Goal: Check status: Check status

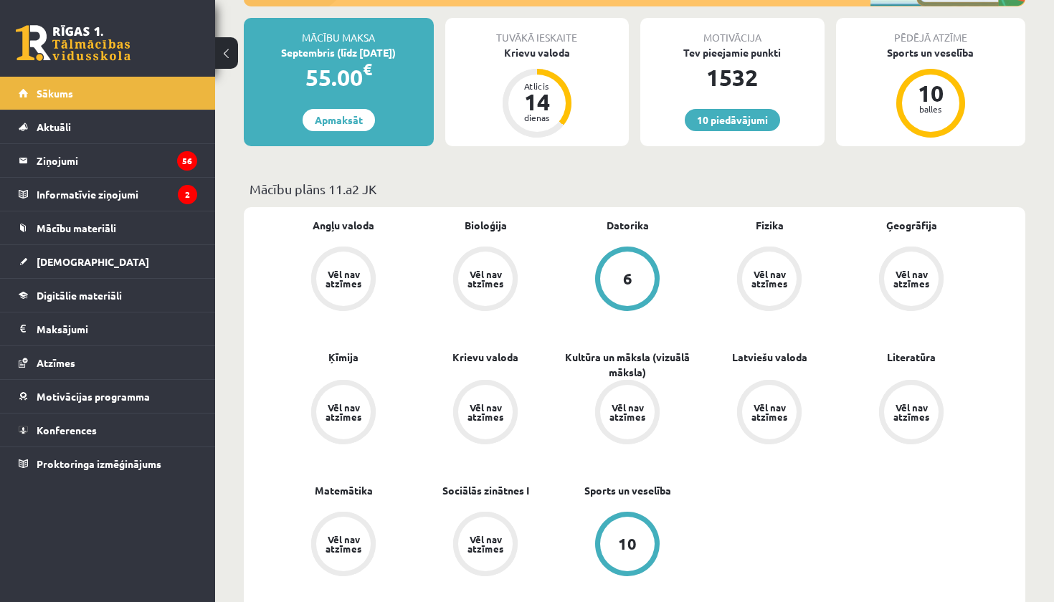
scroll to position [355, 0]
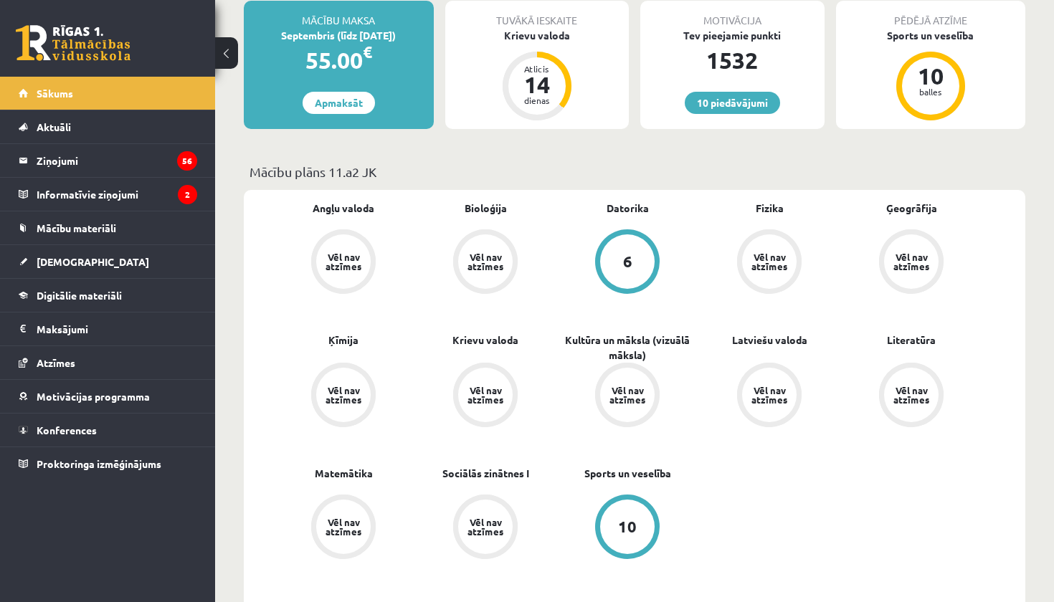
click at [736, 39] on div "Tev pieejamie punkti" at bounding box center [732, 35] width 184 height 15
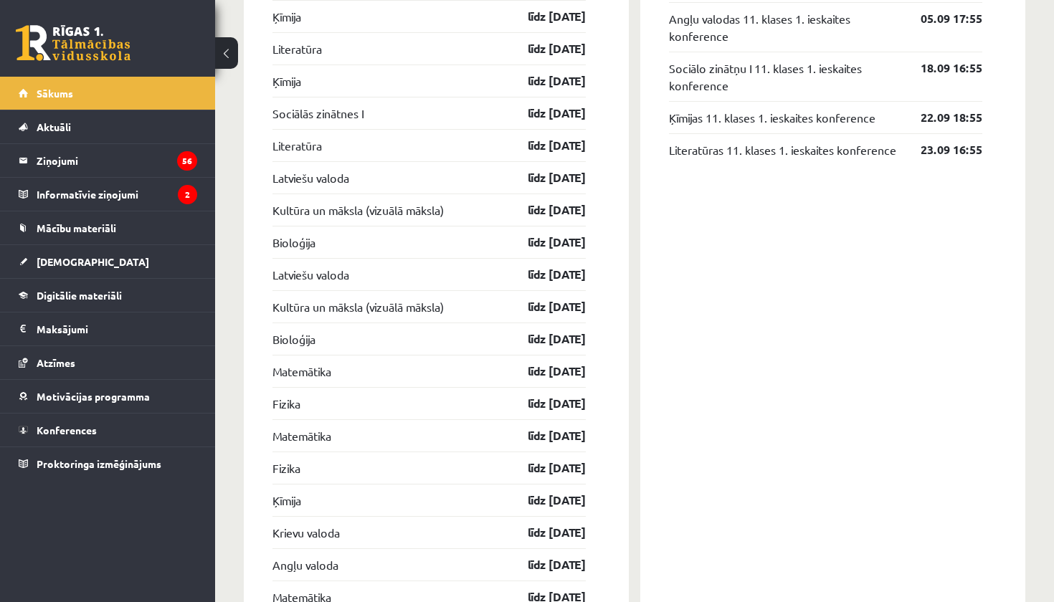
scroll to position [1559, 0]
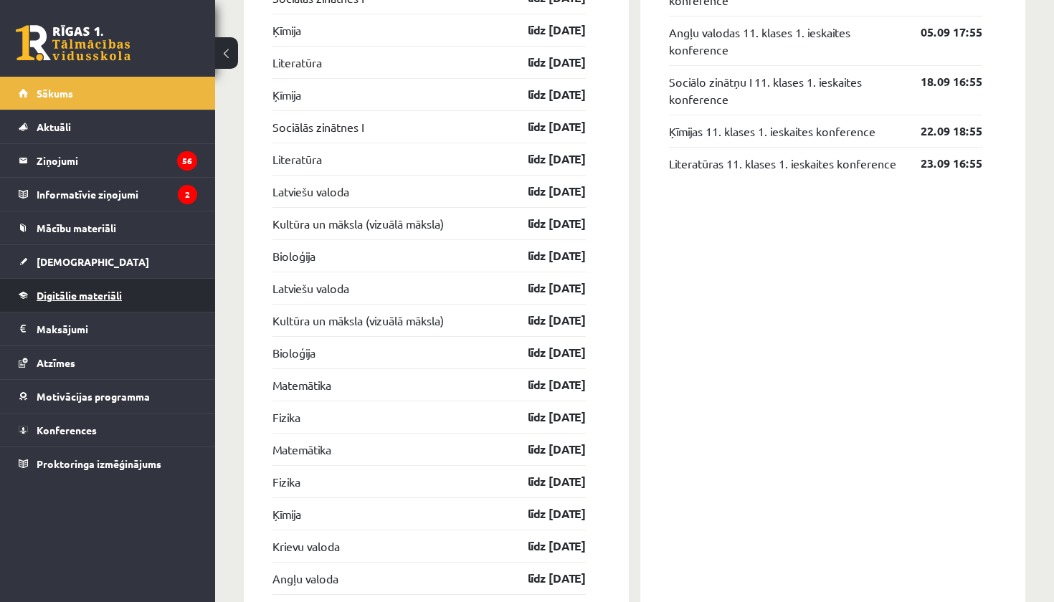
click at [84, 300] on span "Digitālie materiāli" at bounding box center [79, 295] width 85 height 13
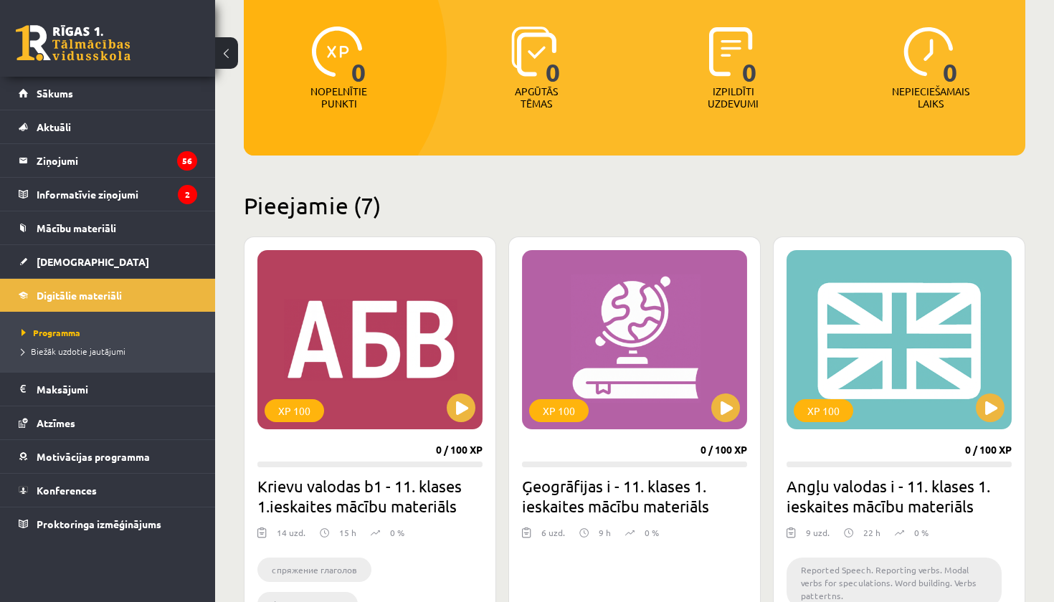
scroll to position [56, 0]
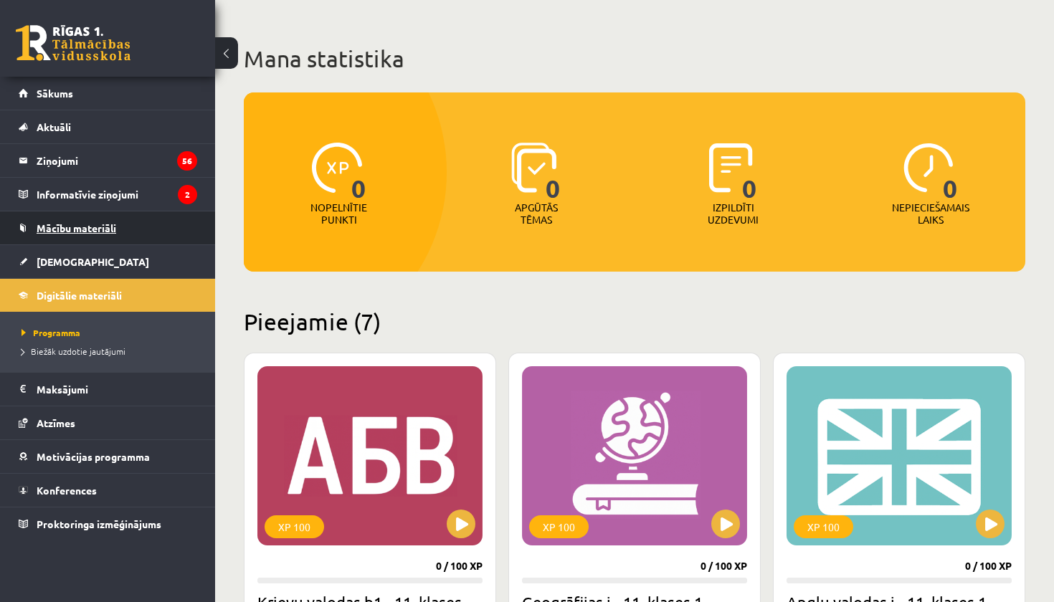
click at [83, 233] on span "Mācību materiāli" at bounding box center [77, 228] width 80 height 13
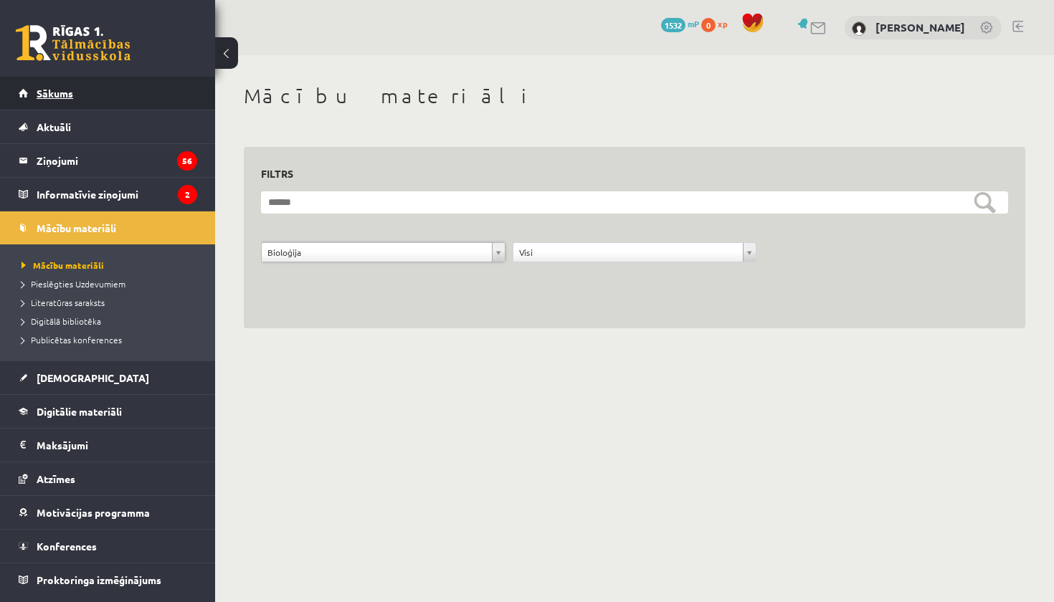
click at [67, 89] on span "Sākums" at bounding box center [55, 93] width 37 height 13
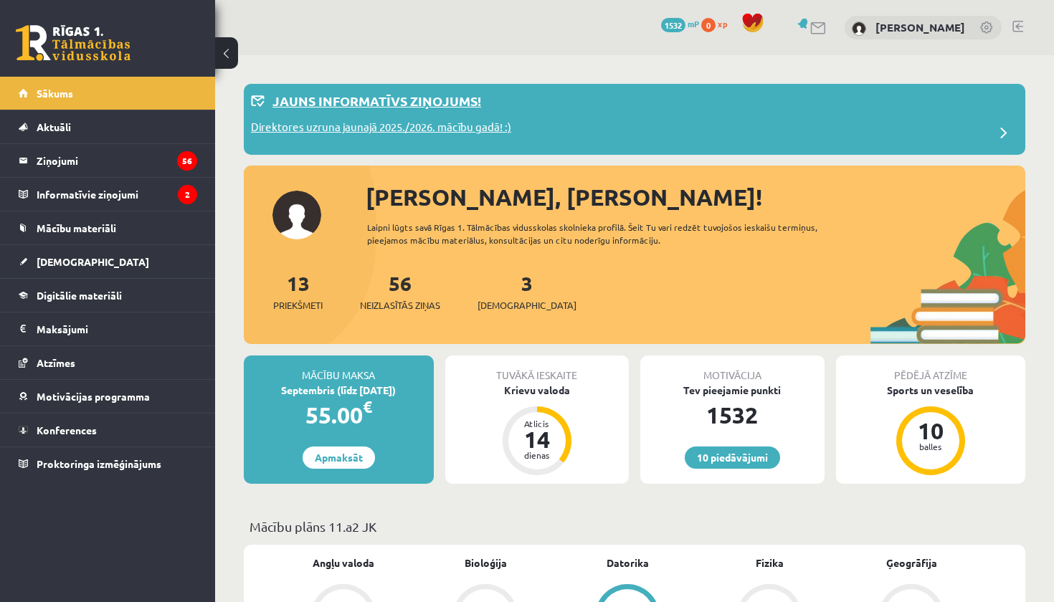
click at [442, 104] on p "Jauns informatīvs ziņojums!" at bounding box center [377, 100] width 209 height 19
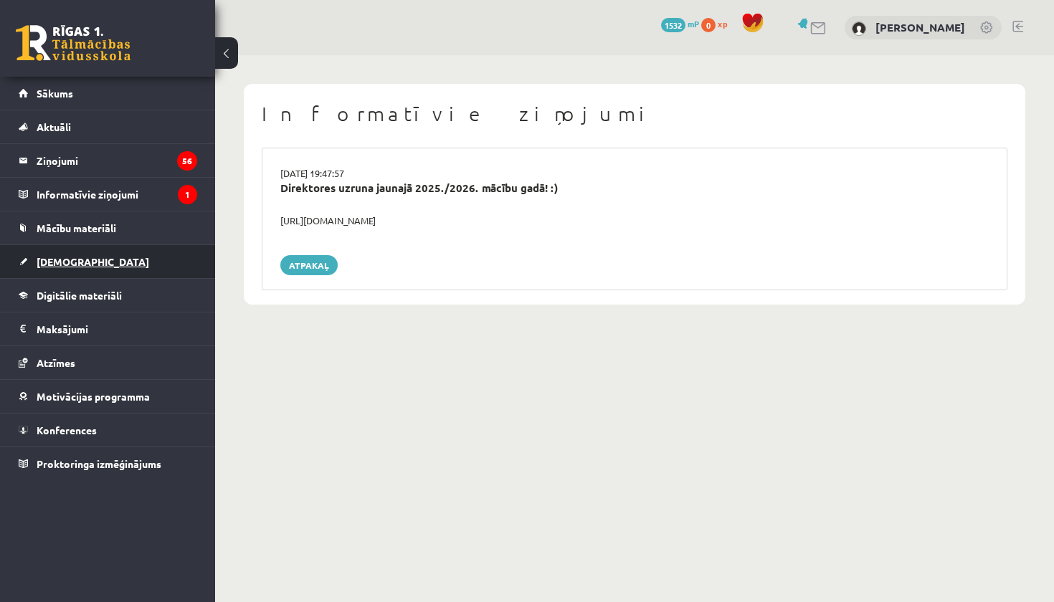
click at [75, 256] on link "[DEMOGRAPHIC_DATA]" at bounding box center [108, 261] width 179 height 33
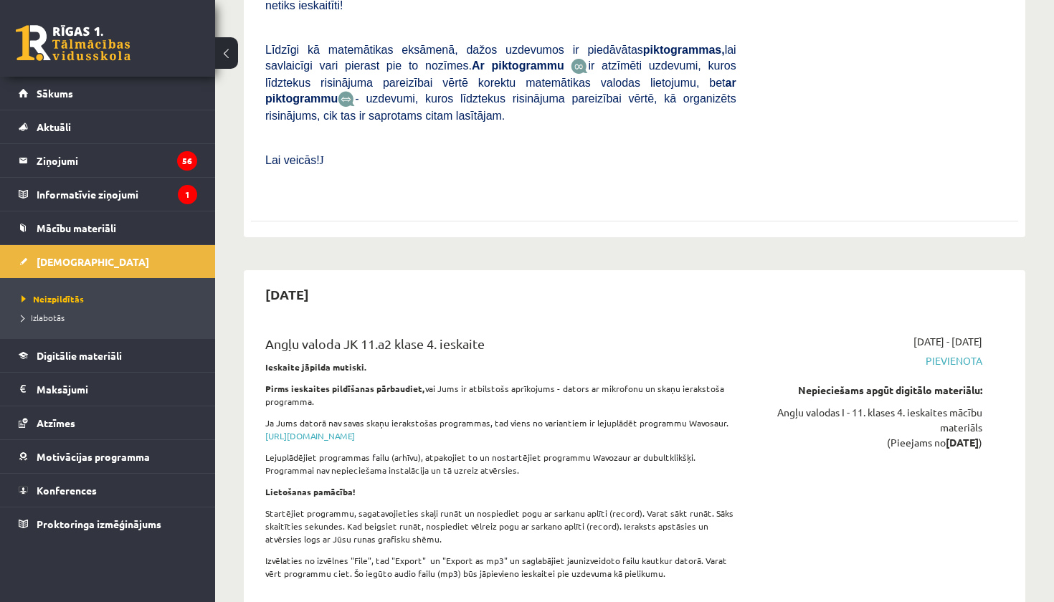
scroll to position [11103, 0]
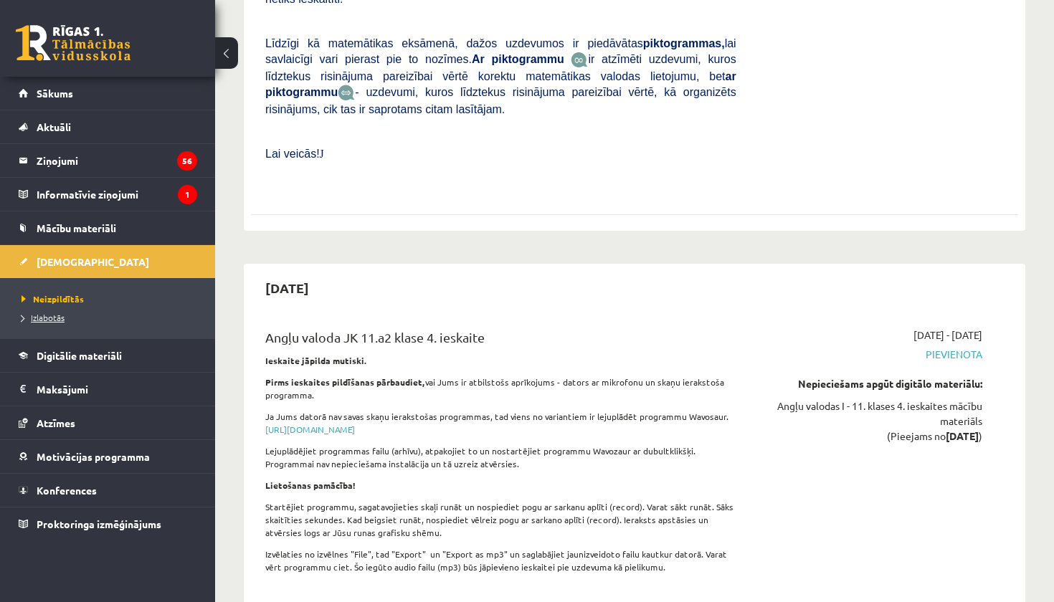
click at [70, 320] on link "Izlabotās" at bounding box center [111, 317] width 179 height 13
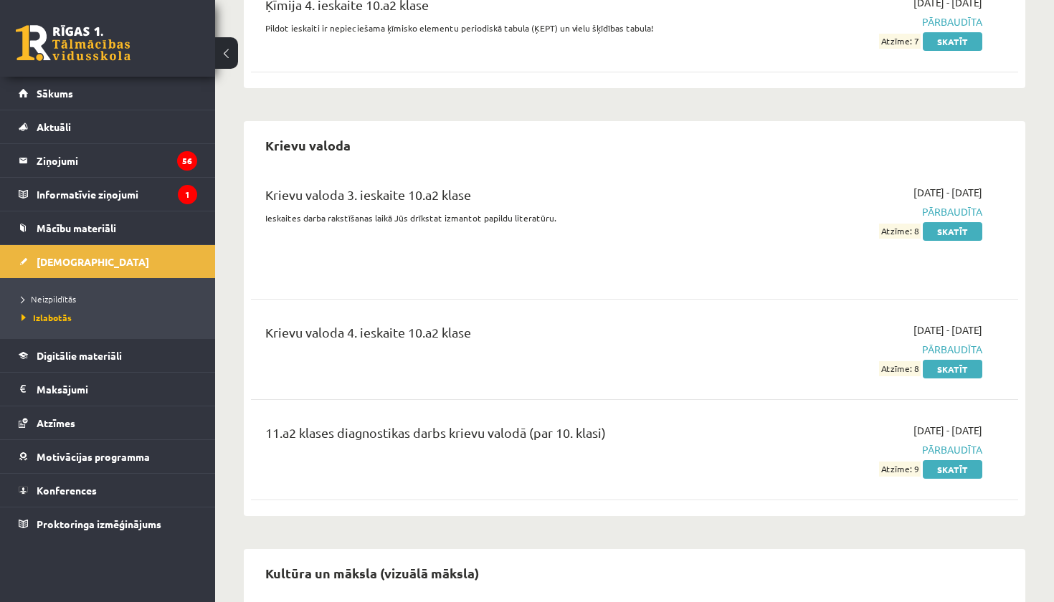
scroll to position [2127, 0]
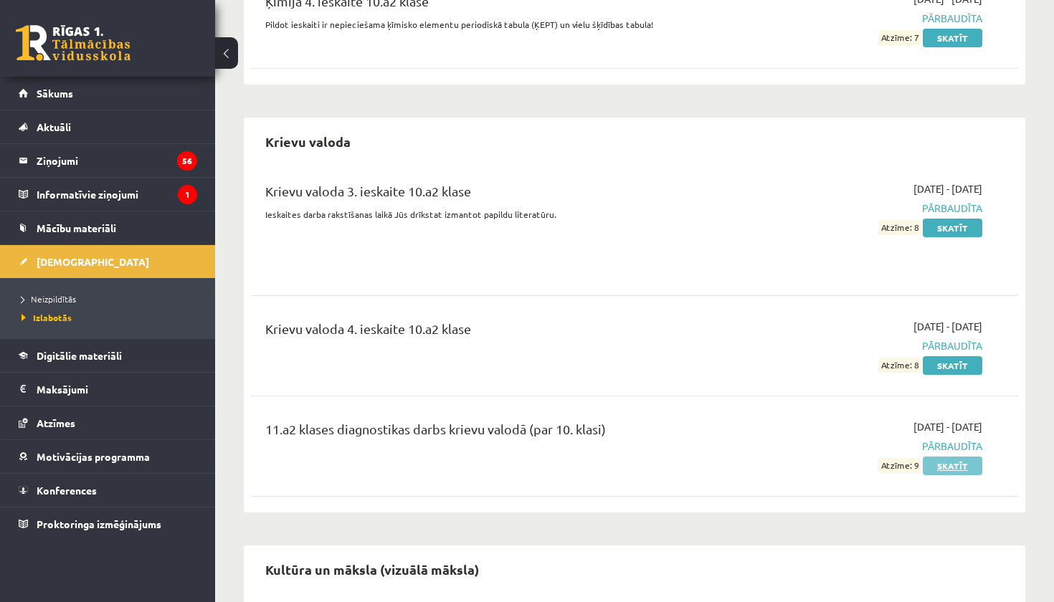
click at [964, 459] on link "Skatīt" at bounding box center [953, 466] width 60 height 19
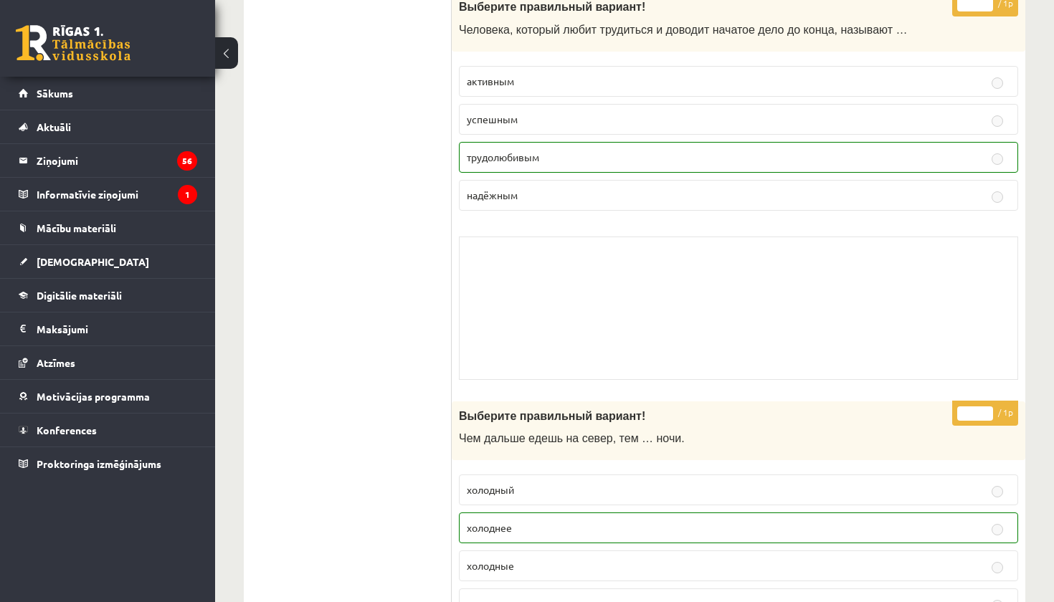
scroll to position [2493, 0]
